Goal: Navigation & Orientation: Find specific page/section

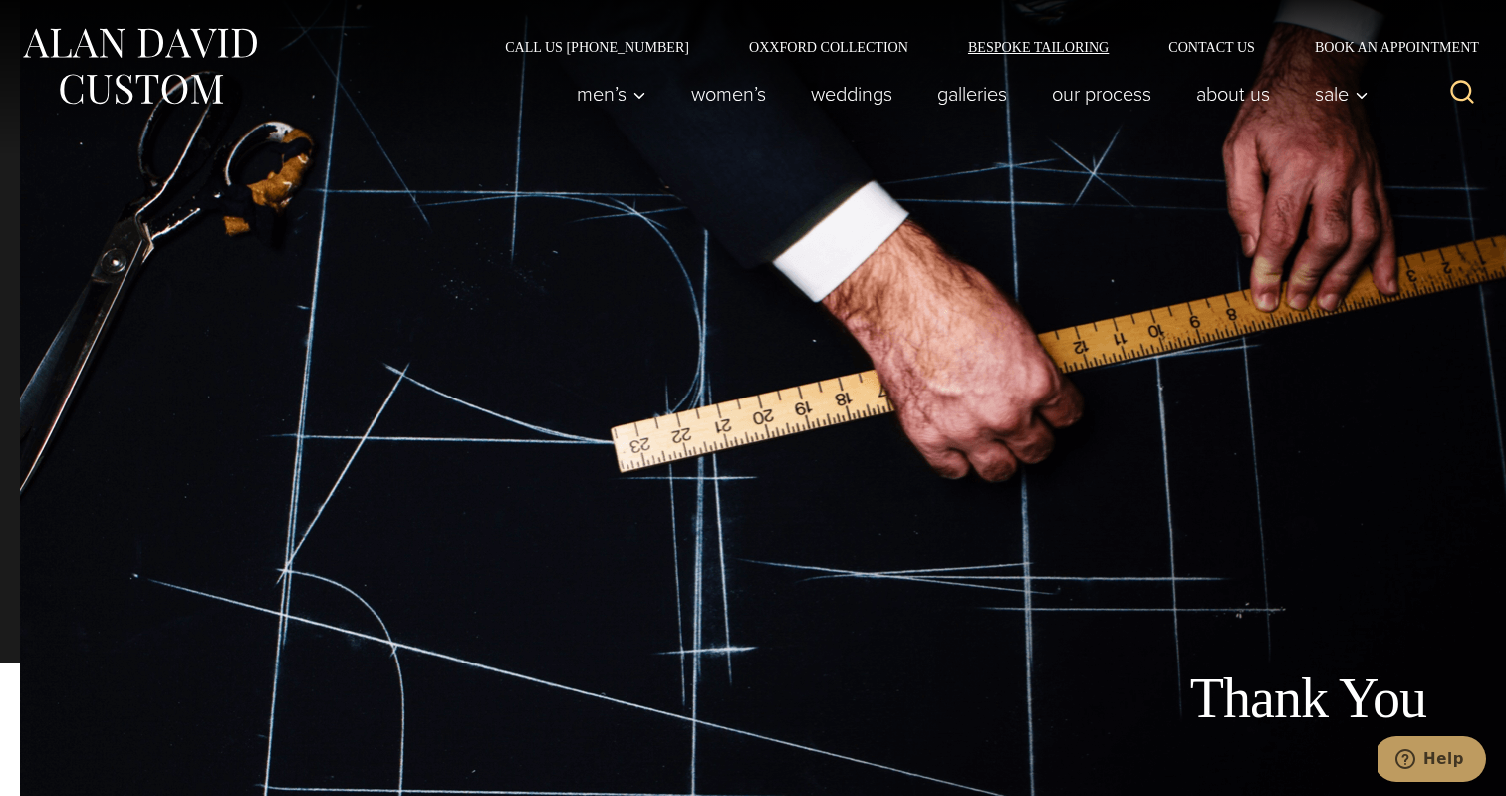
click at [1009, 46] on link "Bespoke Tailoring" at bounding box center [1038, 47] width 200 height 14
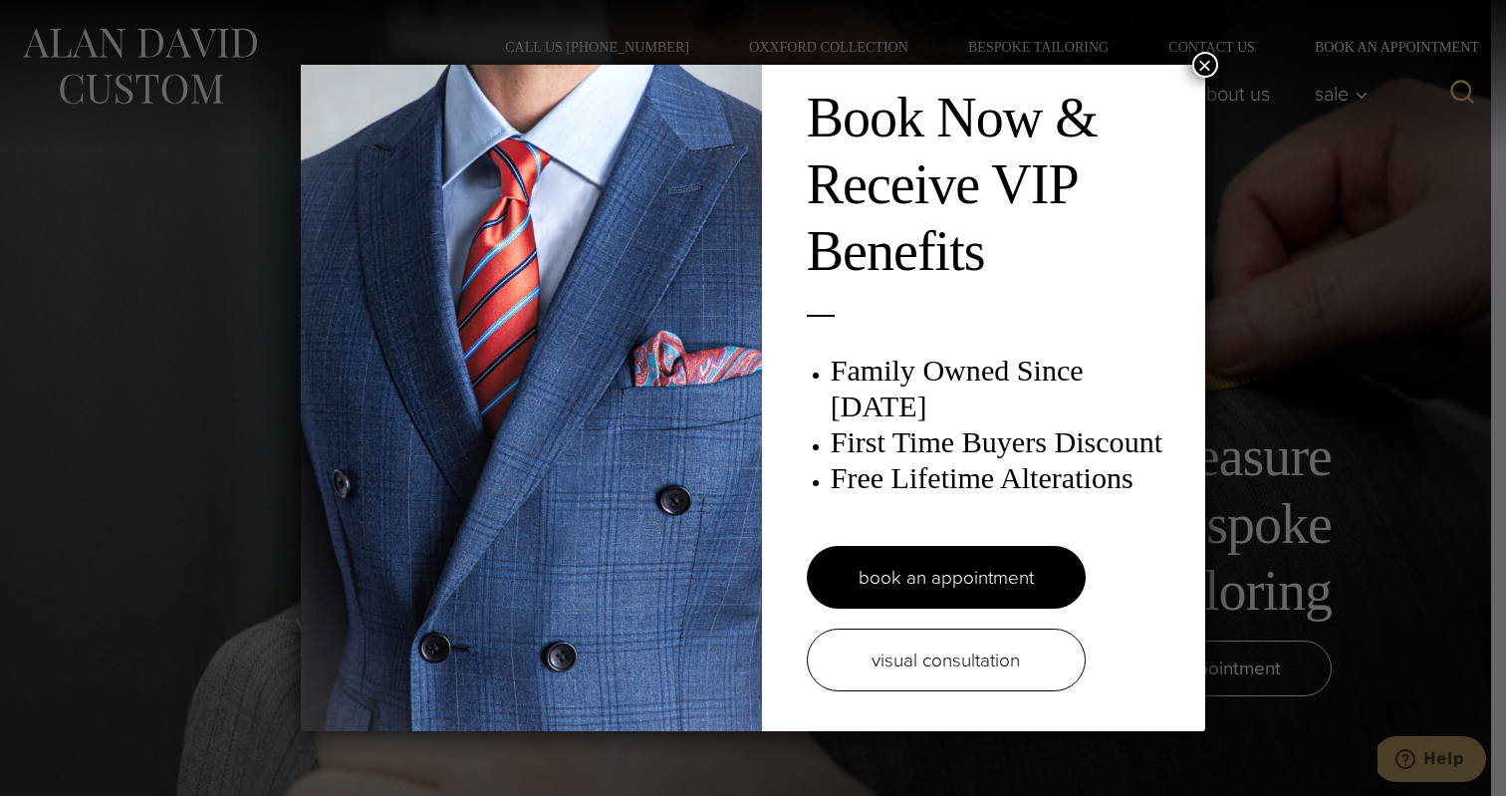
click at [1206, 66] on button "×" at bounding box center [1205, 65] width 26 height 26
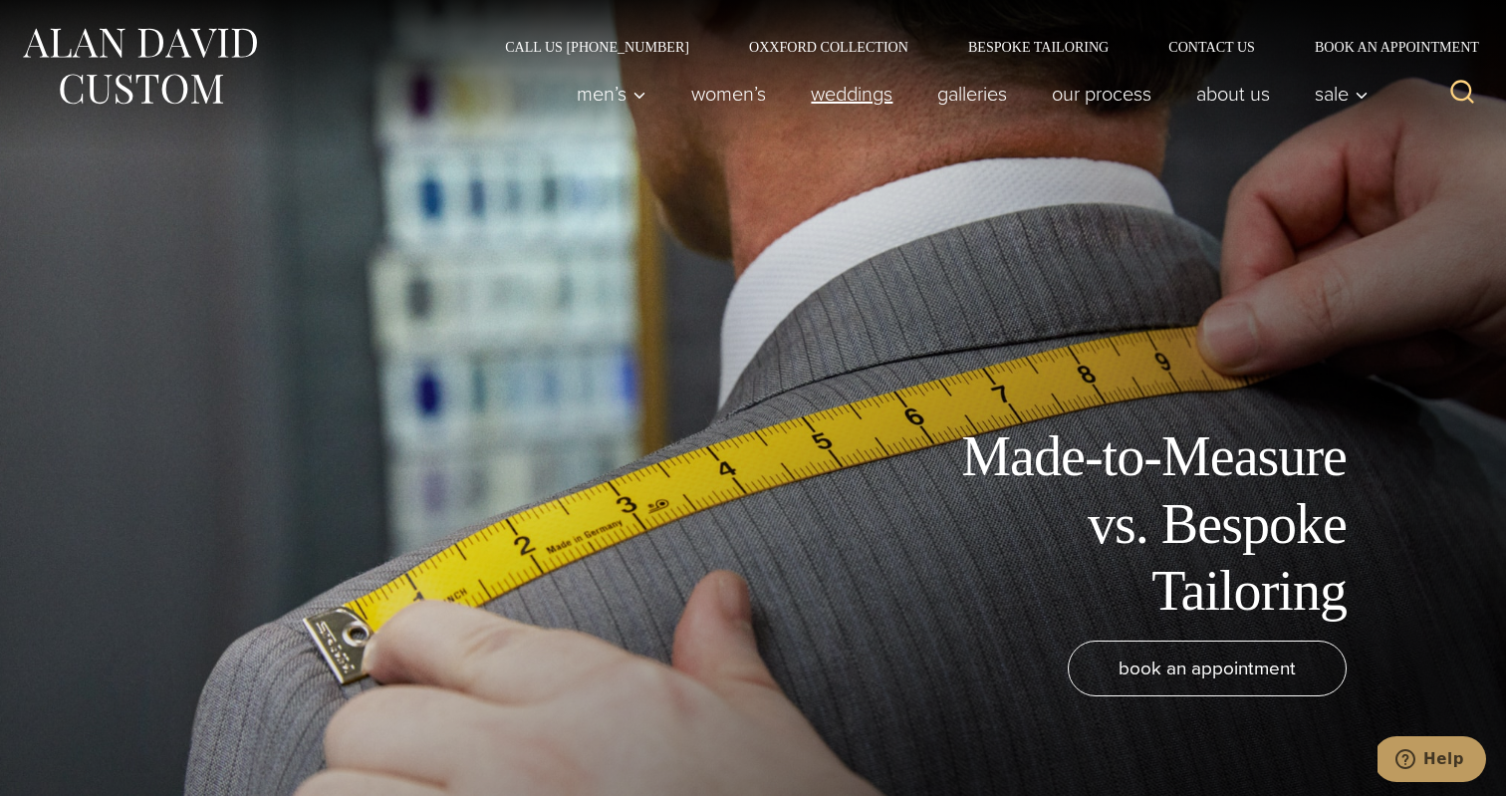
click at [855, 95] on link "weddings" at bounding box center [852, 94] width 127 height 40
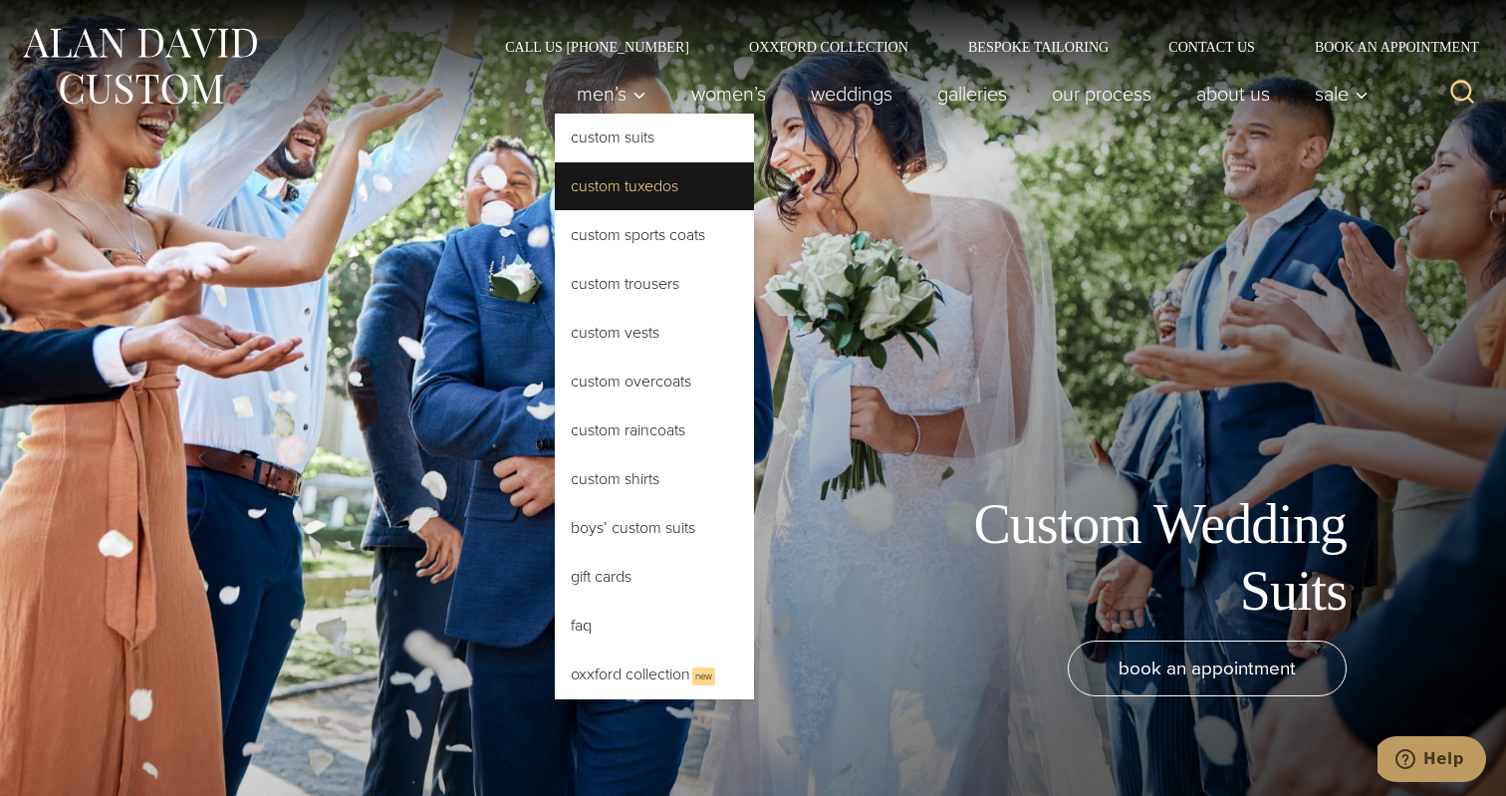
click at [617, 185] on link "Custom Tuxedos" at bounding box center [654, 186] width 199 height 48
